Goal: Find specific page/section: Find specific page/section

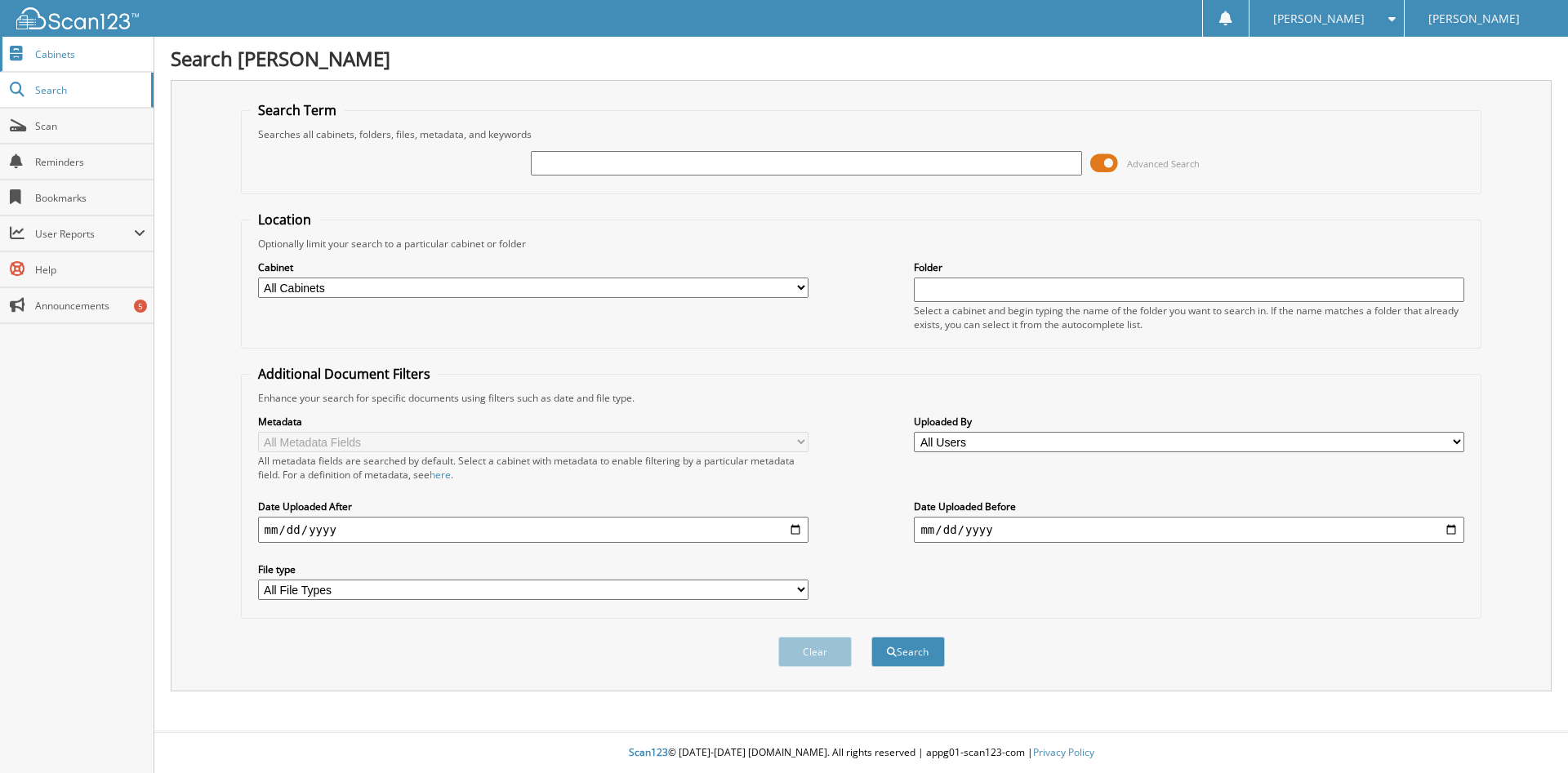
click at [48, 54] on span "Cabinets" at bounding box center [90, 54] width 111 height 14
click at [564, 175] on input "text" at bounding box center [806, 163] width 550 height 25
type input "98783"
click at [871, 637] on button "Search" at bounding box center [908, 652] width 74 height 30
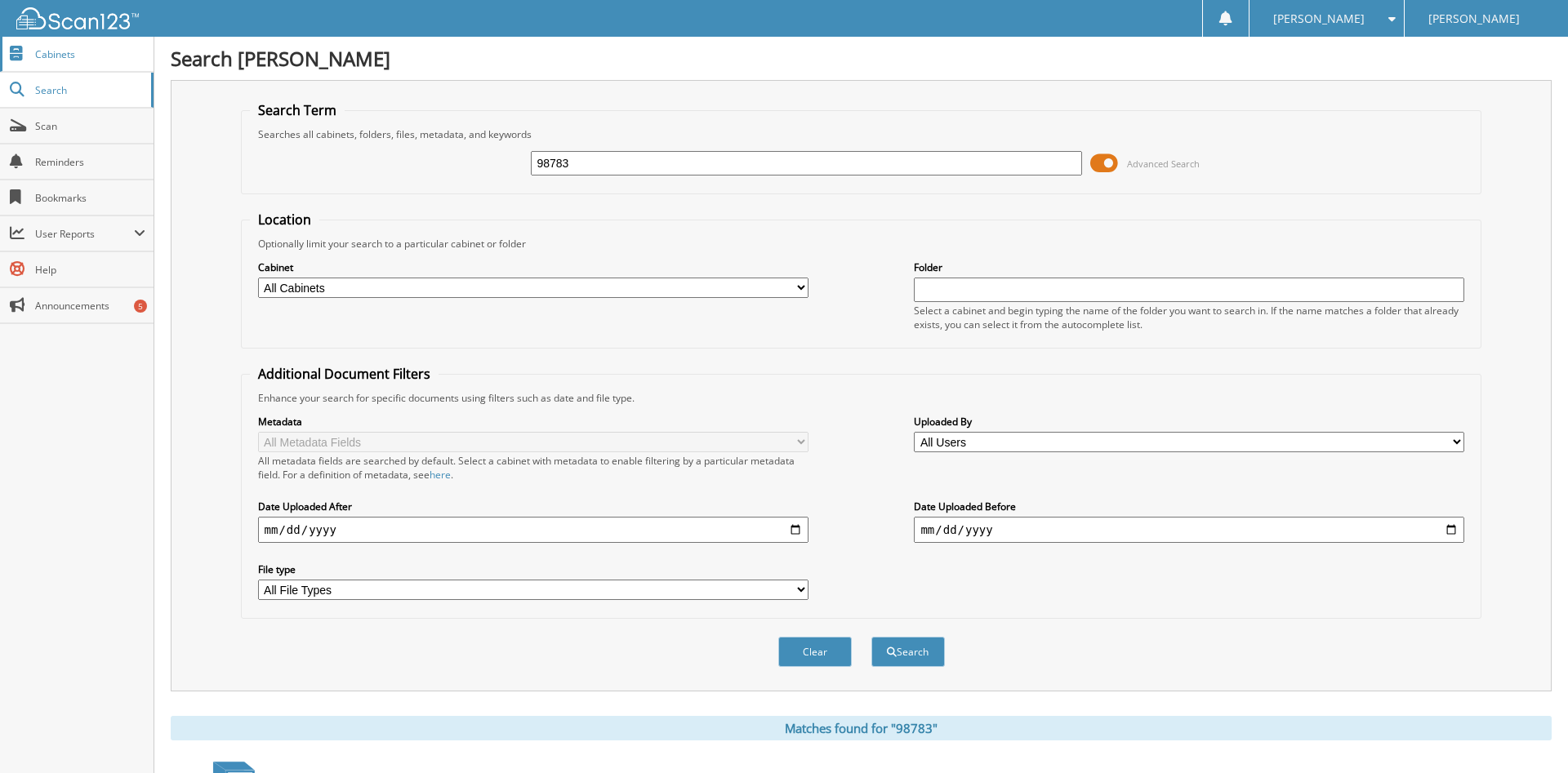
click at [55, 38] on link "Cabinets" at bounding box center [76, 54] width 153 height 35
